Goal: Check status: Check status

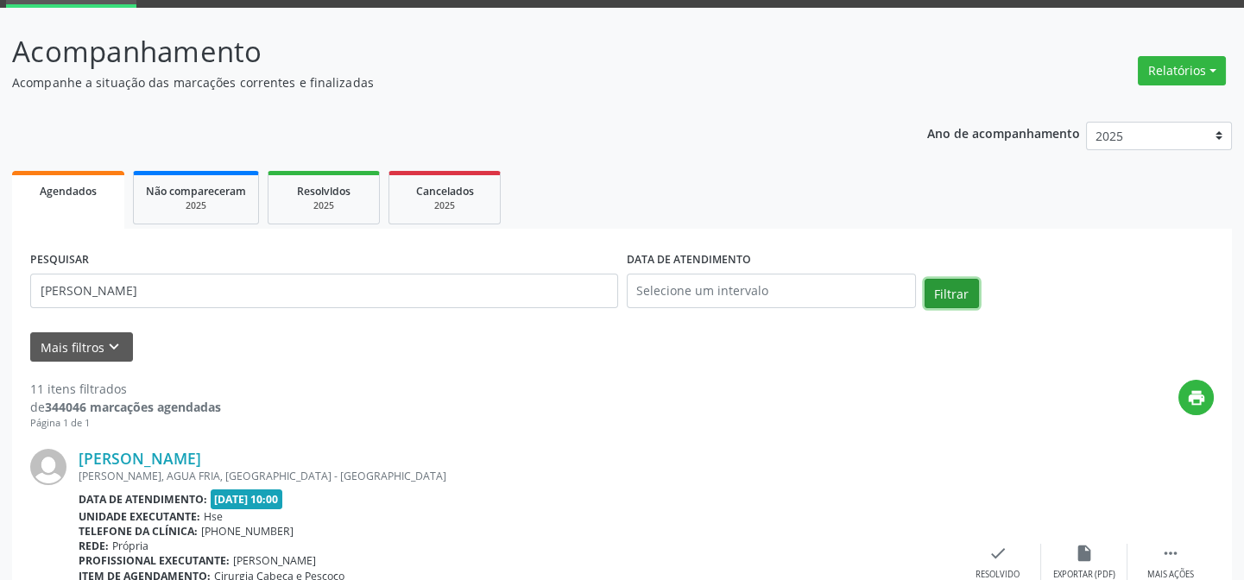
click at [966, 284] on button "Filtrar" at bounding box center [952, 293] width 54 height 29
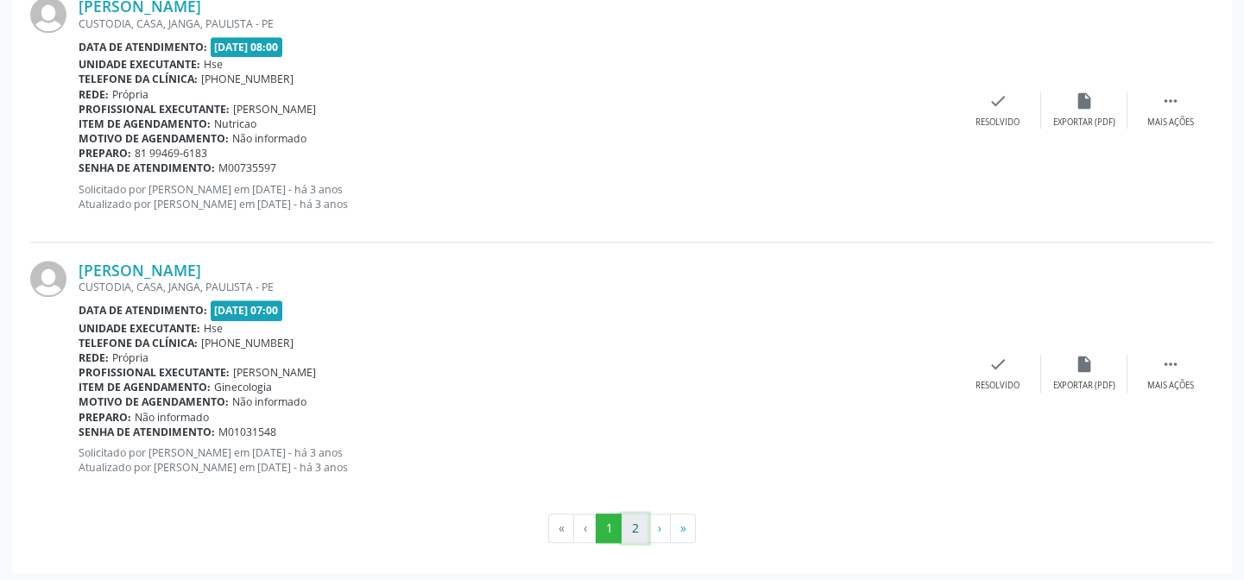
click at [634, 527] on button "2" at bounding box center [635, 528] width 27 height 29
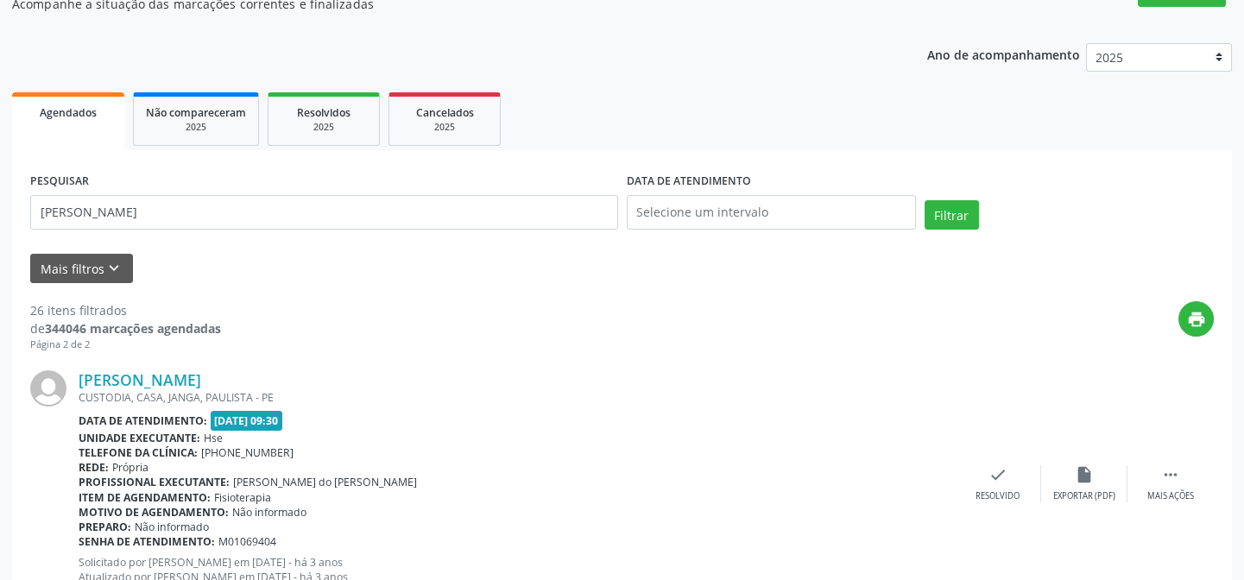
scroll to position [9, 0]
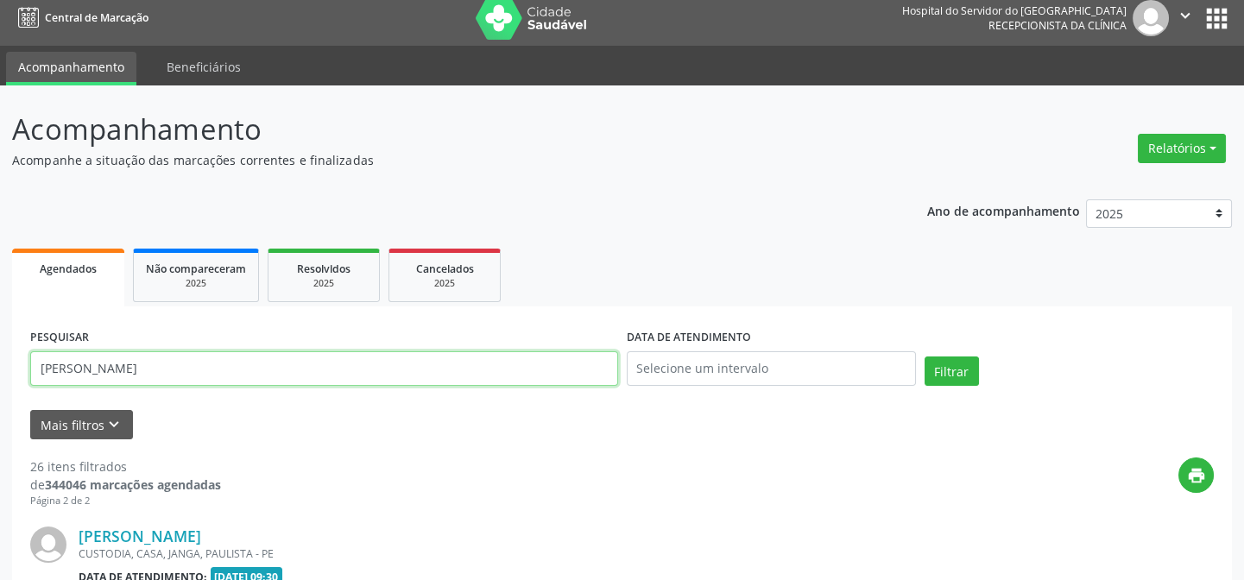
drag, startPoint x: 299, startPoint y: 365, endPoint x: 0, endPoint y: 371, distance: 298.8
paste input "EDINEIDE DIAS DE [PERSON_NAME]"
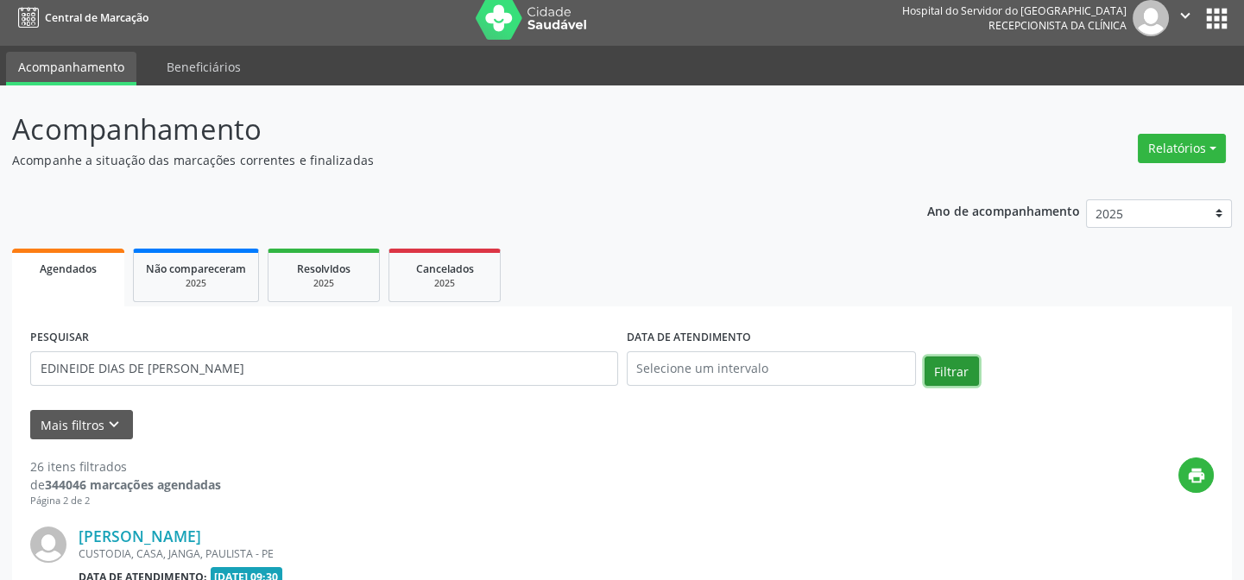
click at [943, 360] on button "Filtrar" at bounding box center [952, 371] width 54 height 29
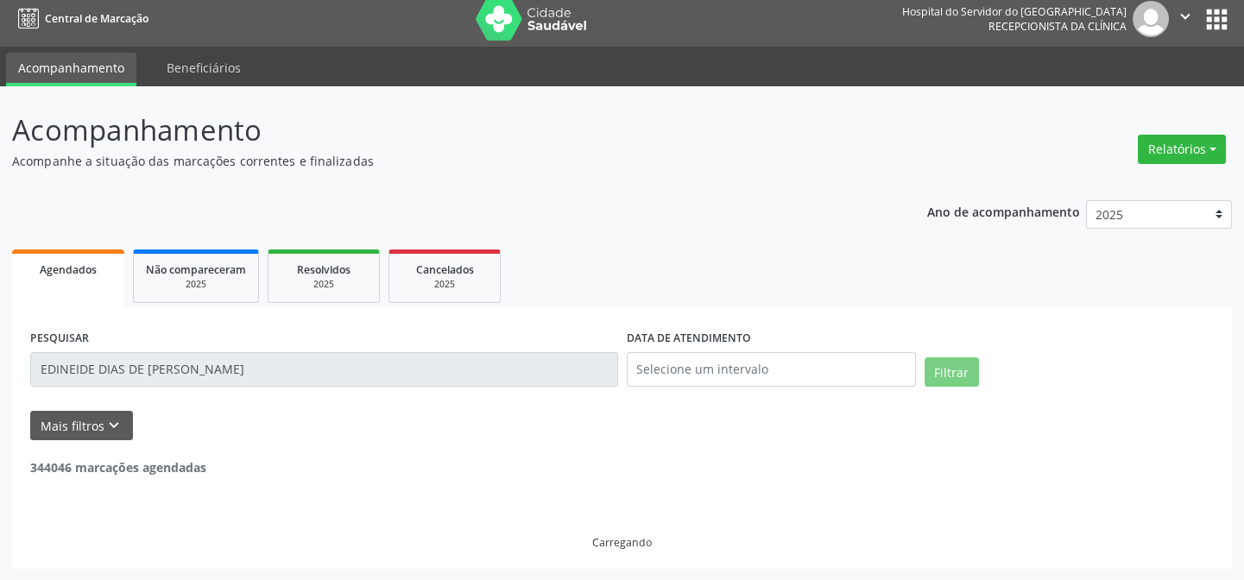
scroll to position [0, 0]
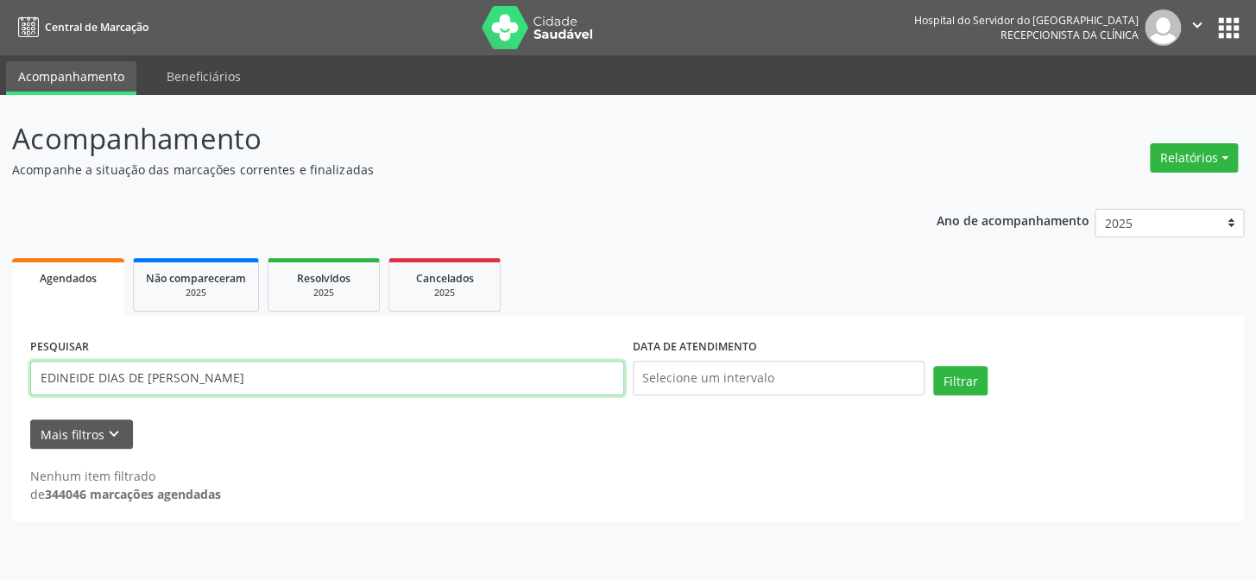
drag, startPoint x: 267, startPoint y: 380, endPoint x: 0, endPoint y: 381, distance: 266.8
click at [0, 381] on div "Acompanhamento Acompanhe a situação das marcações correntes e finalizadas Relat…" at bounding box center [628, 337] width 1256 height 485
type input "29136989487"
click at [933, 366] on button "Filtrar" at bounding box center [960, 380] width 54 height 29
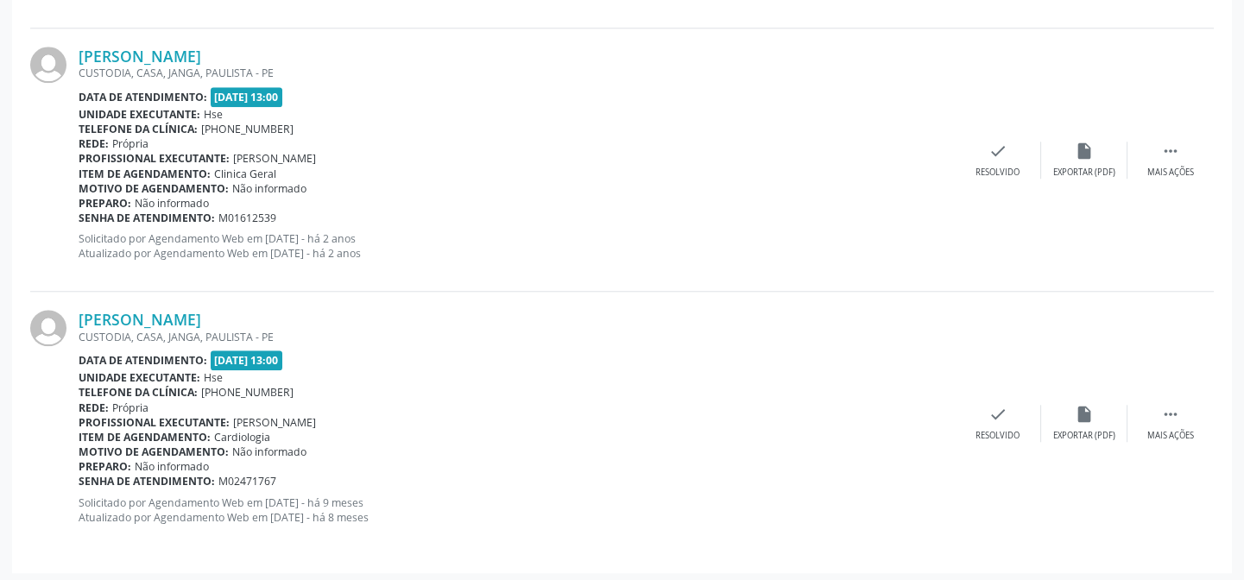
scroll to position [3655, 0]
drag, startPoint x: 327, startPoint y: 308, endPoint x: 84, endPoint y: 304, distance: 243.5
click at [84, 309] on div "[PERSON_NAME]" at bounding box center [517, 318] width 876 height 19
copy link "[PERSON_NAME]"
